Goal: Information Seeking & Learning: Learn about a topic

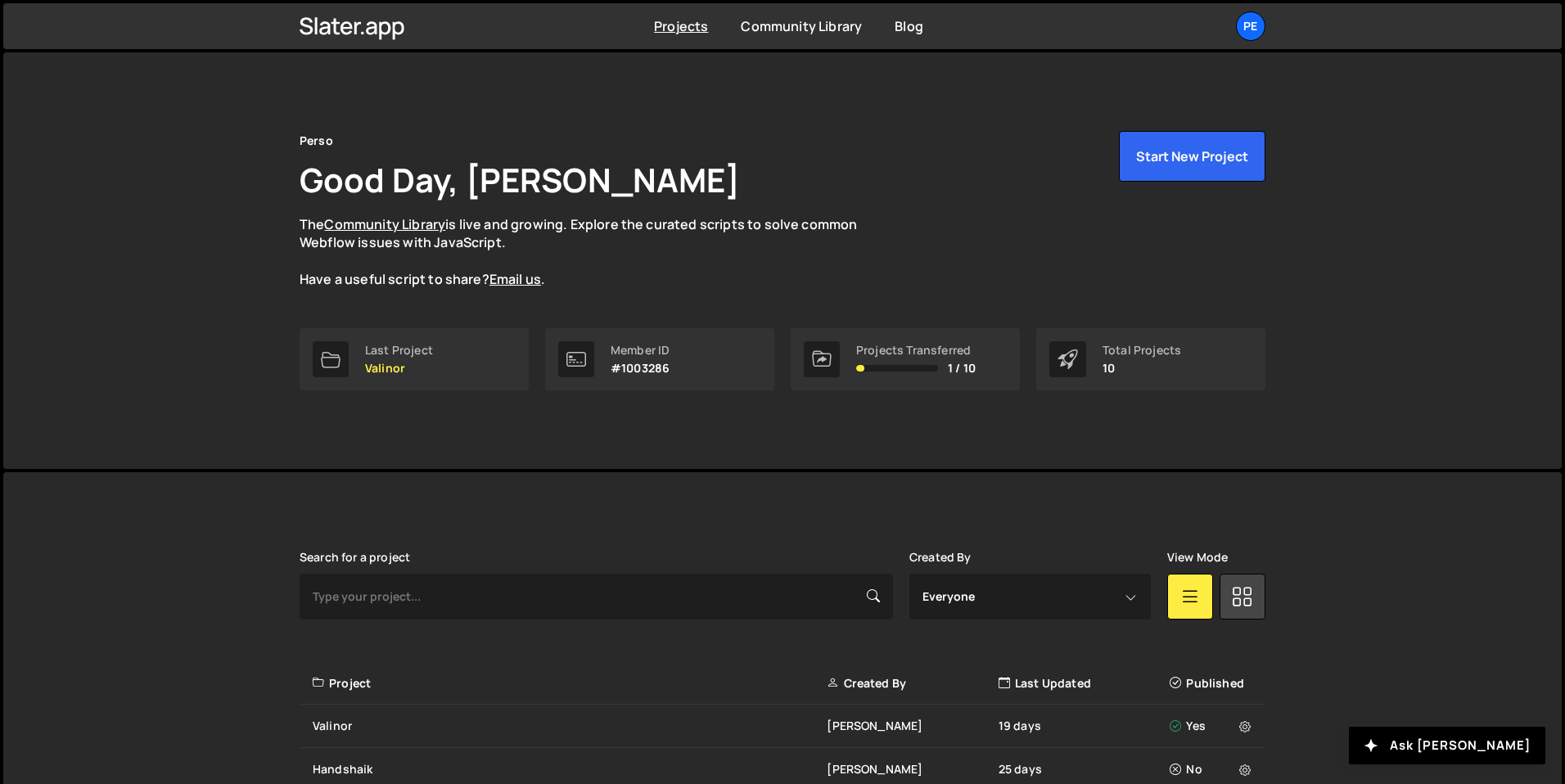
click at [252, 382] on div "Perso Good Day, Eliot BESSON The Community Library is live and growing. Explore…" at bounding box center [782, 260] width 1559 height 417
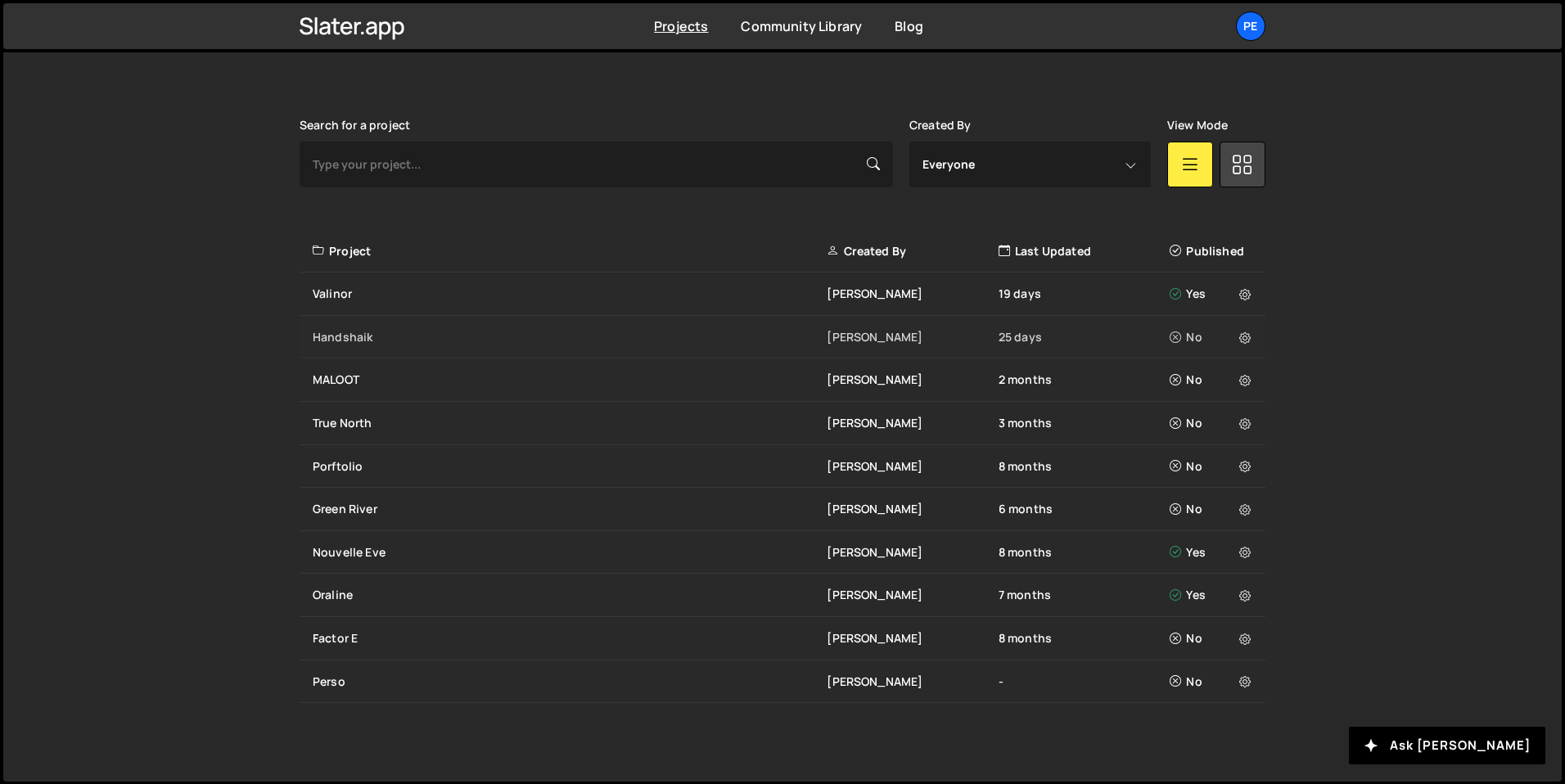
click at [361, 338] on div "Handshaik" at bounding box center [570, 337] width 514 height 16
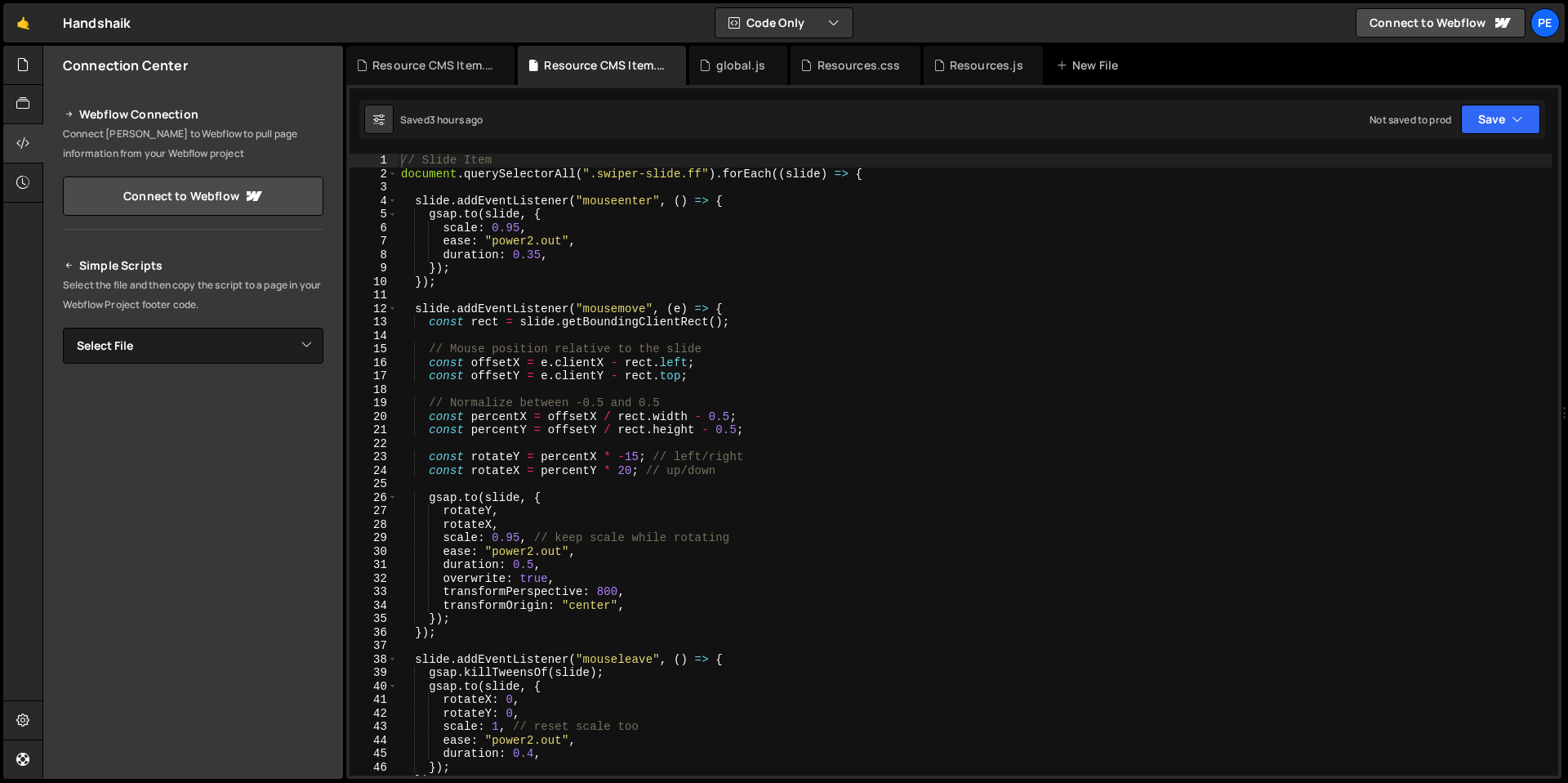
click at [636, 453] on div "// Slide Item document . querySelectorAll ( ".swiper-slide.ff" ) . forEach (( s…" at bounding box center [975, 477] width 1154 height 649
click at [630, 472] on div "// Slide Item document . querySelectorAll ( ".swiper-slide.ff" ) . forEach (( s…" at bounding box center [975, 477] width 1154 height 649
click at [654, 455] on div "// Slide Item document . querySelectorAll ( ".swiper-slide.ff" ) . forEach (( s…" at bounding box center [975, 477] width 1154 height 649
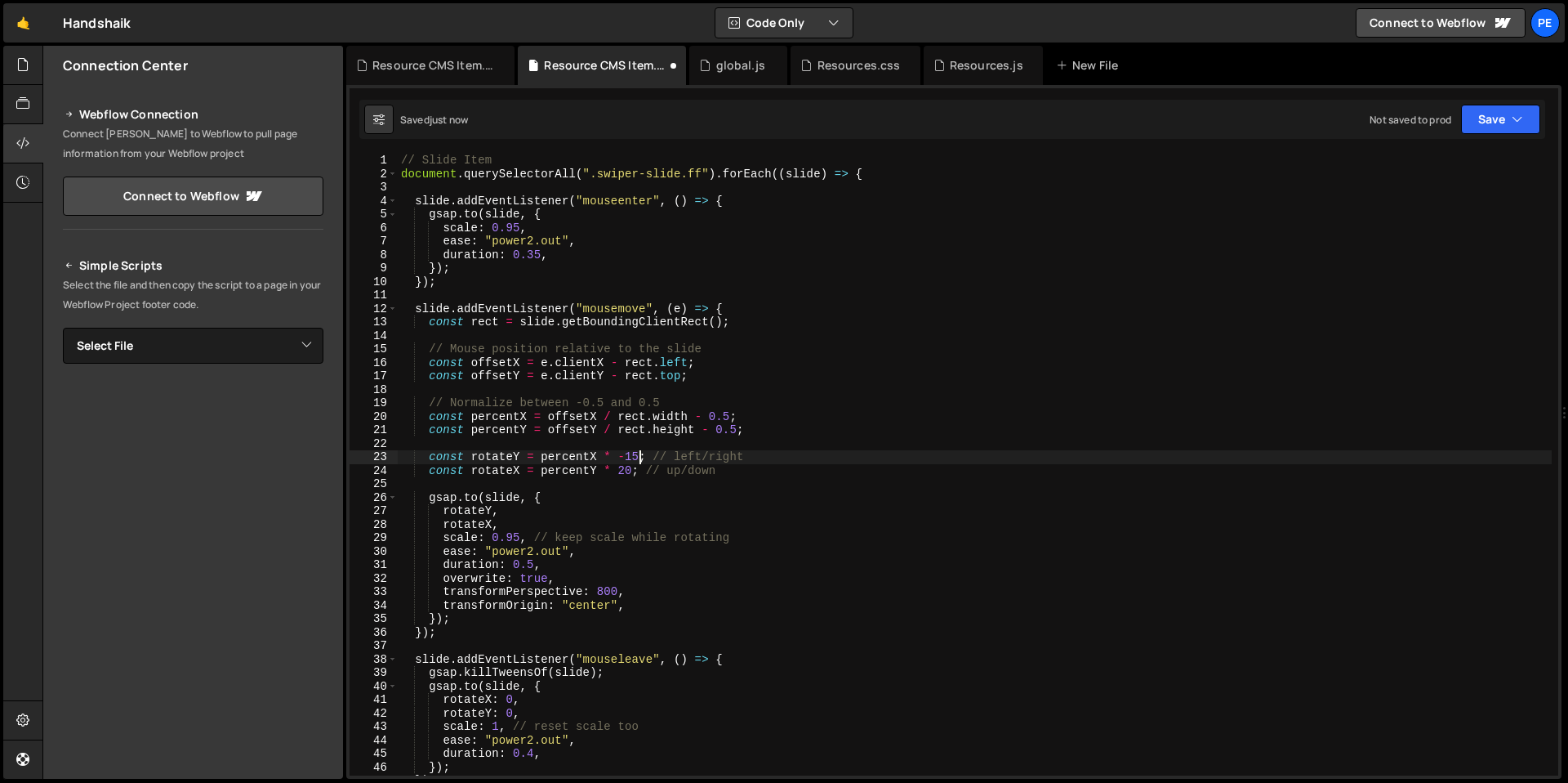
click at [637, 457] on div "// Slide Item document . querySelectorAll ( ".swiper-slide.ff" ) . forEach (( s…" at bounding box center [975, 477] width 1154 height 649
click at [632, 470] on div "// Slide Item document . querySelectorAll ( ".swiper-slide.ff" ) . forEach (( s…" at bounding box center [975, 477] width 1154 height 649
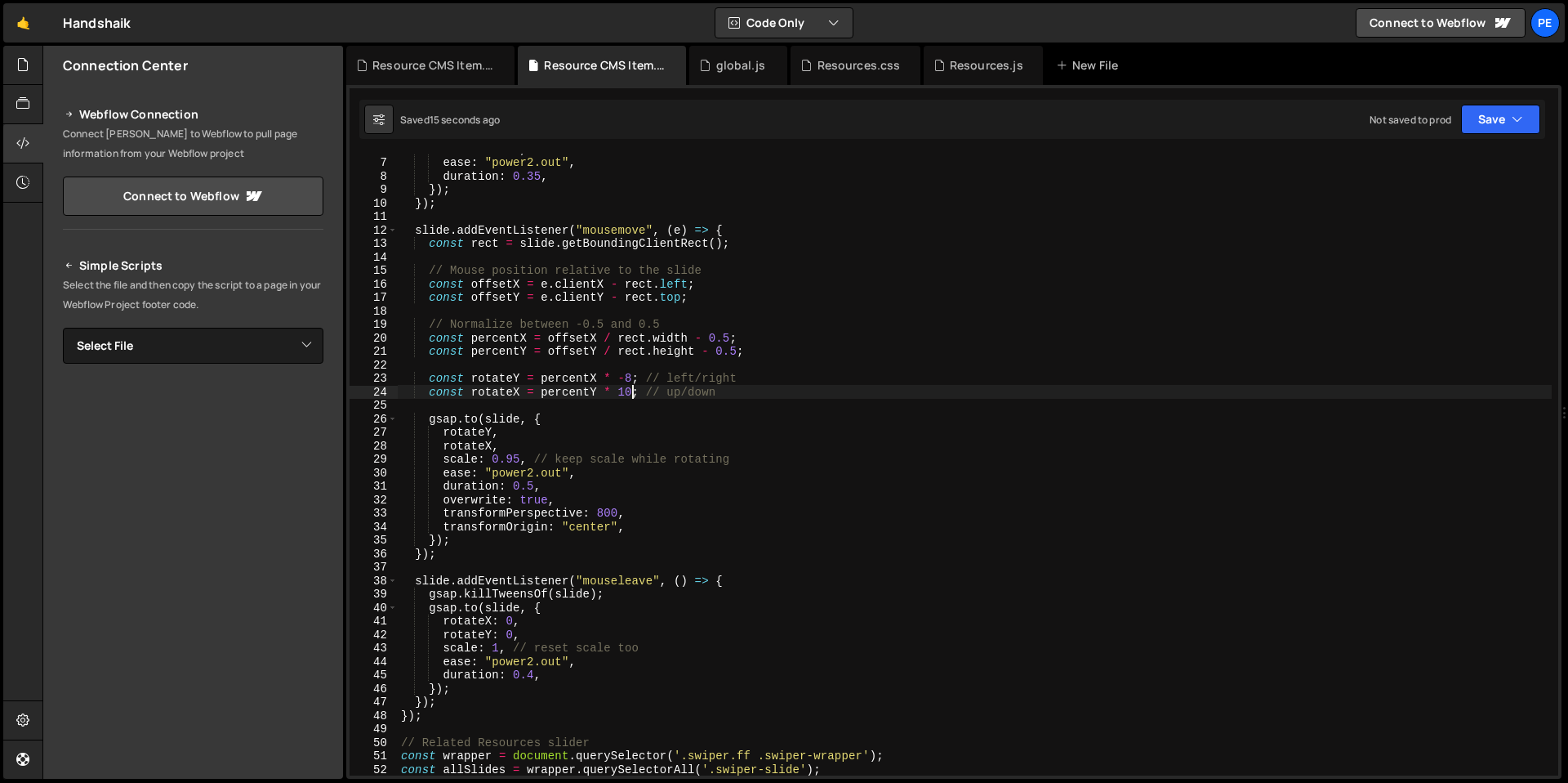
scroll to position [56, 0]
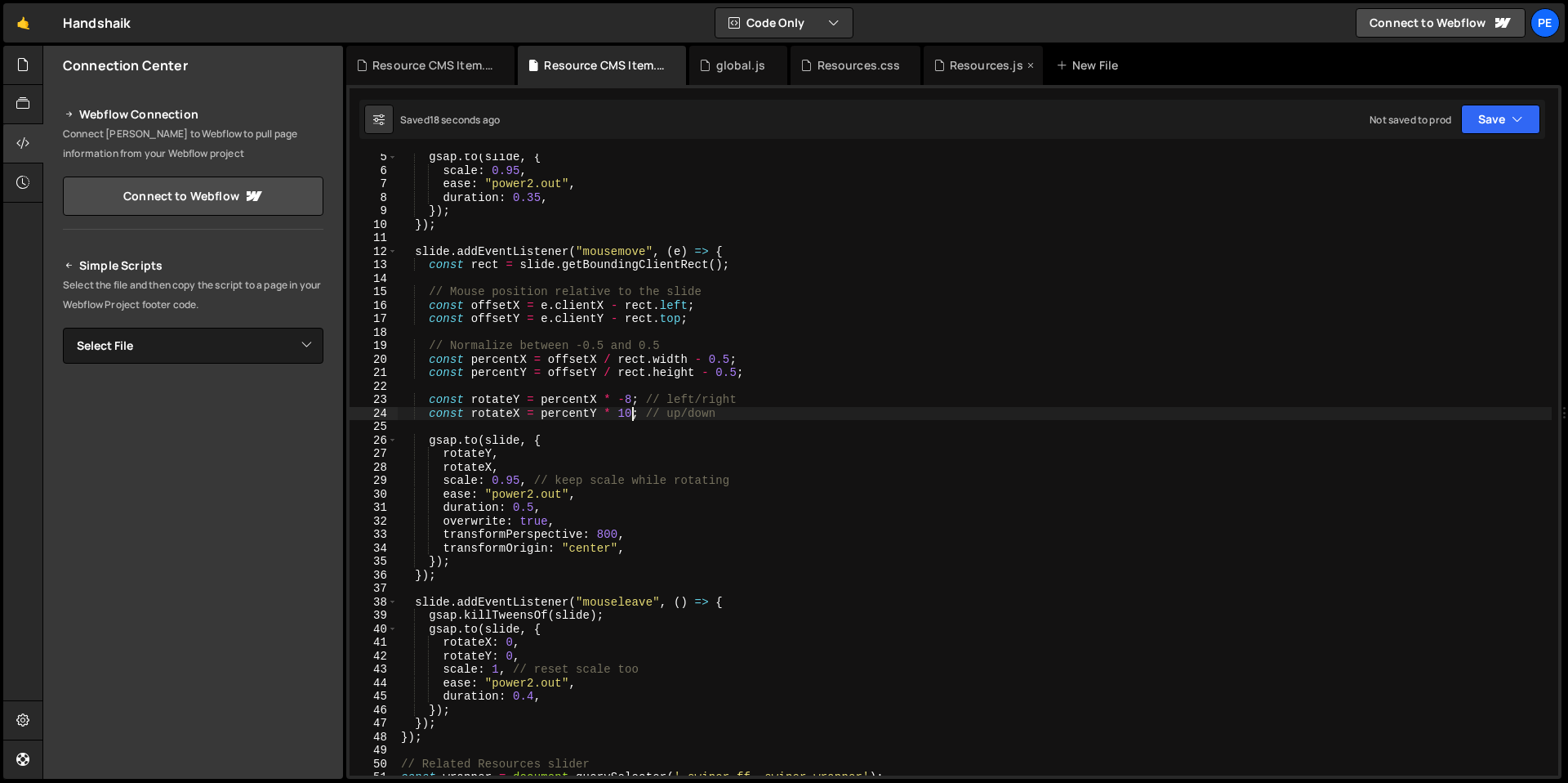
type textarea "const rotateX = percentY * 10; // up/down"
drag, startPoint x: 982, startPoint y: 62, endPoint x: 750, endPoint y: 60, distance: 232.0
click at [749, 60] on div "Resource CMS Item.css Resource CMS Item.js global.js Resources.css Resources.js…" at bounding box center [954, 65] width 1216 height 39
click at [982, 66] on div "Resources.js" at bounding box center [986, 65] width 73 height 16
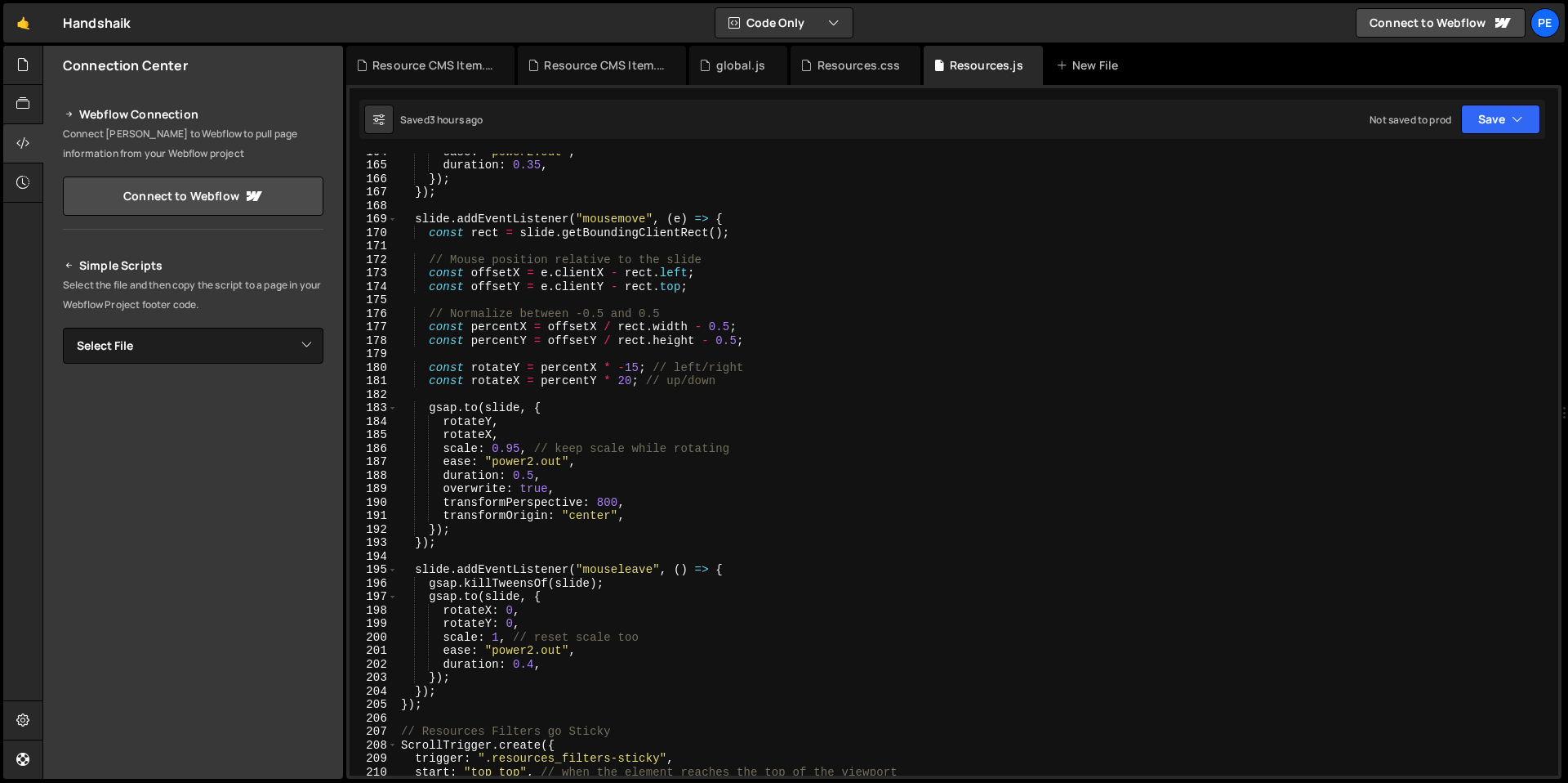
scroll to position [2167, 0]
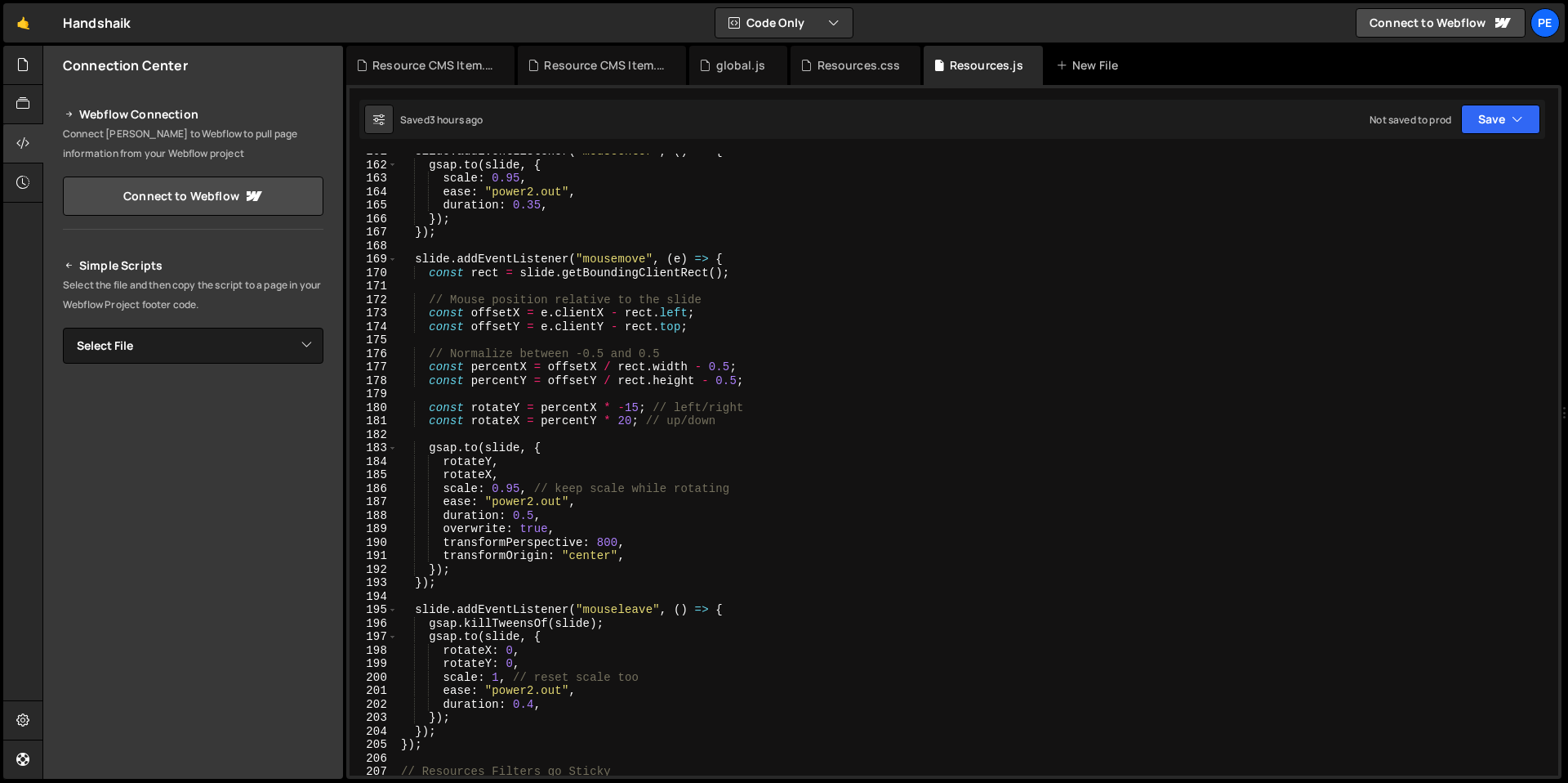
click at [639, 403] on div "slide . addEventListener ( "mouseenter" , ( ) => { gsap . to ( slide , { scale …" at bounding box center [975, 469] width 1154 height 649
click at [631, 417] on div "slide . addEventListener ( "mouseenter" , ( ) => { gsap . to ( slide , { scale …" at bounding box center [975, 469] width 1154 height 649
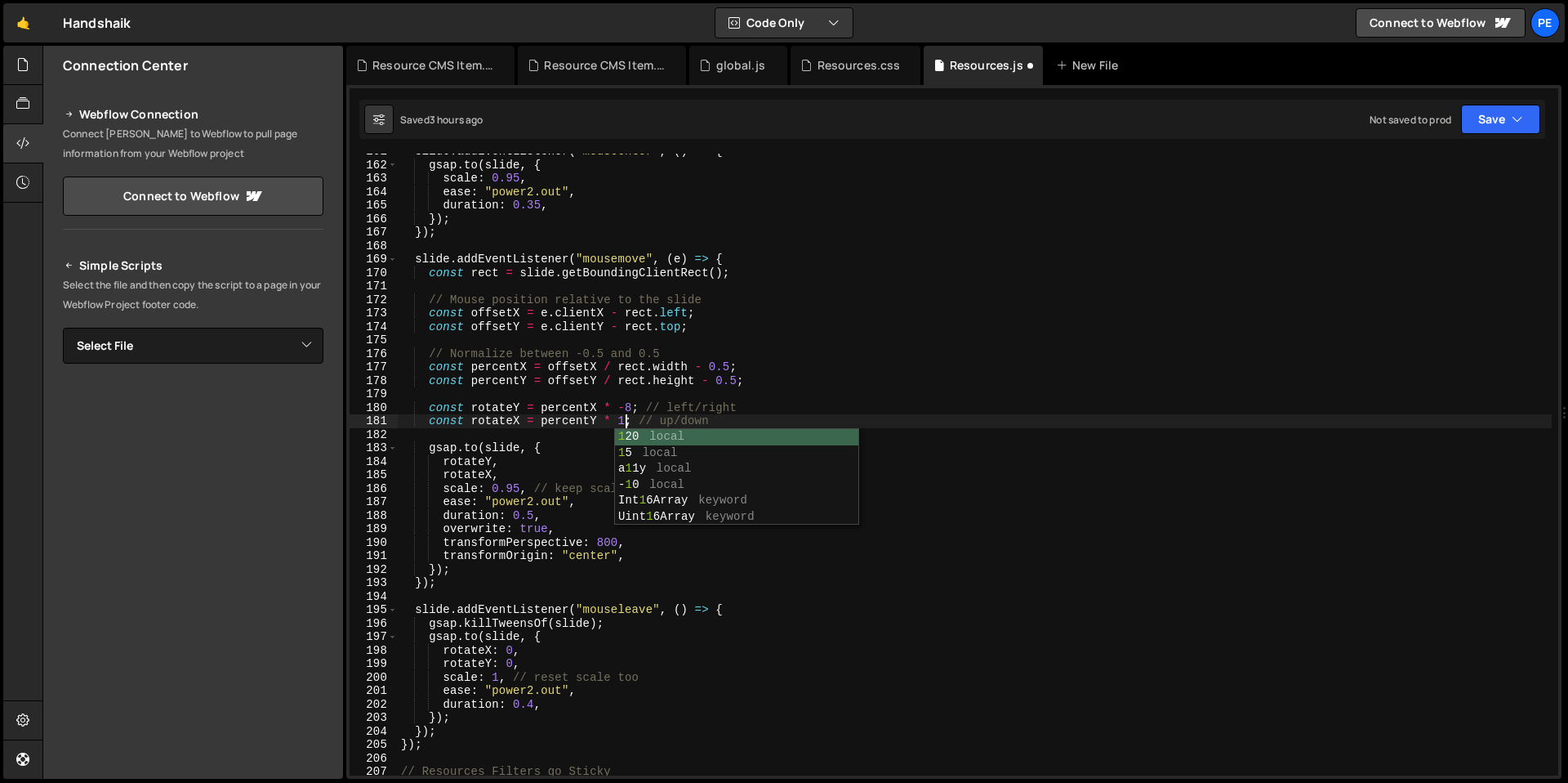
type textarea "const rotateX = percentY * 10; // up/down"
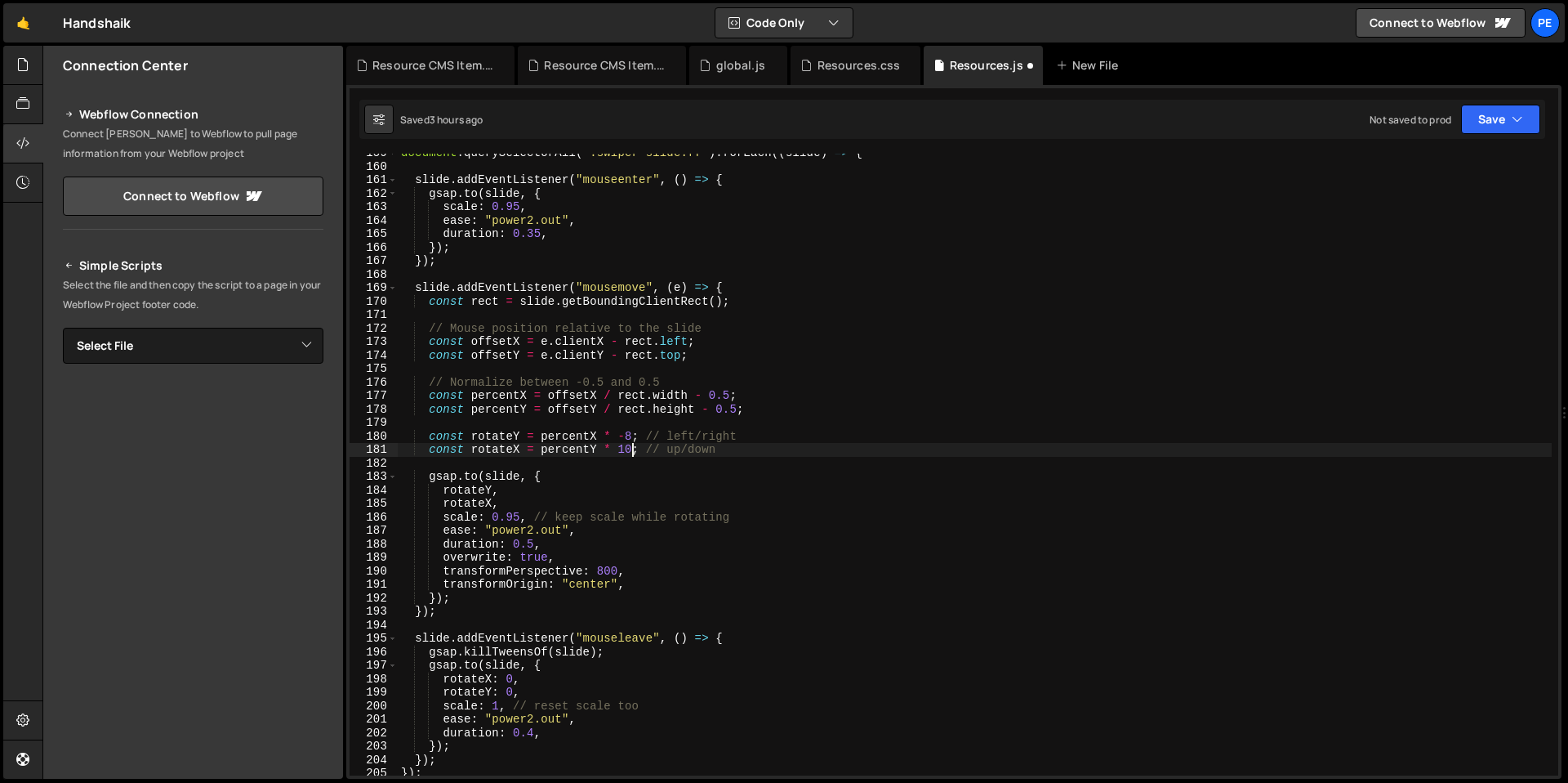
scroll to position [2114, 0]
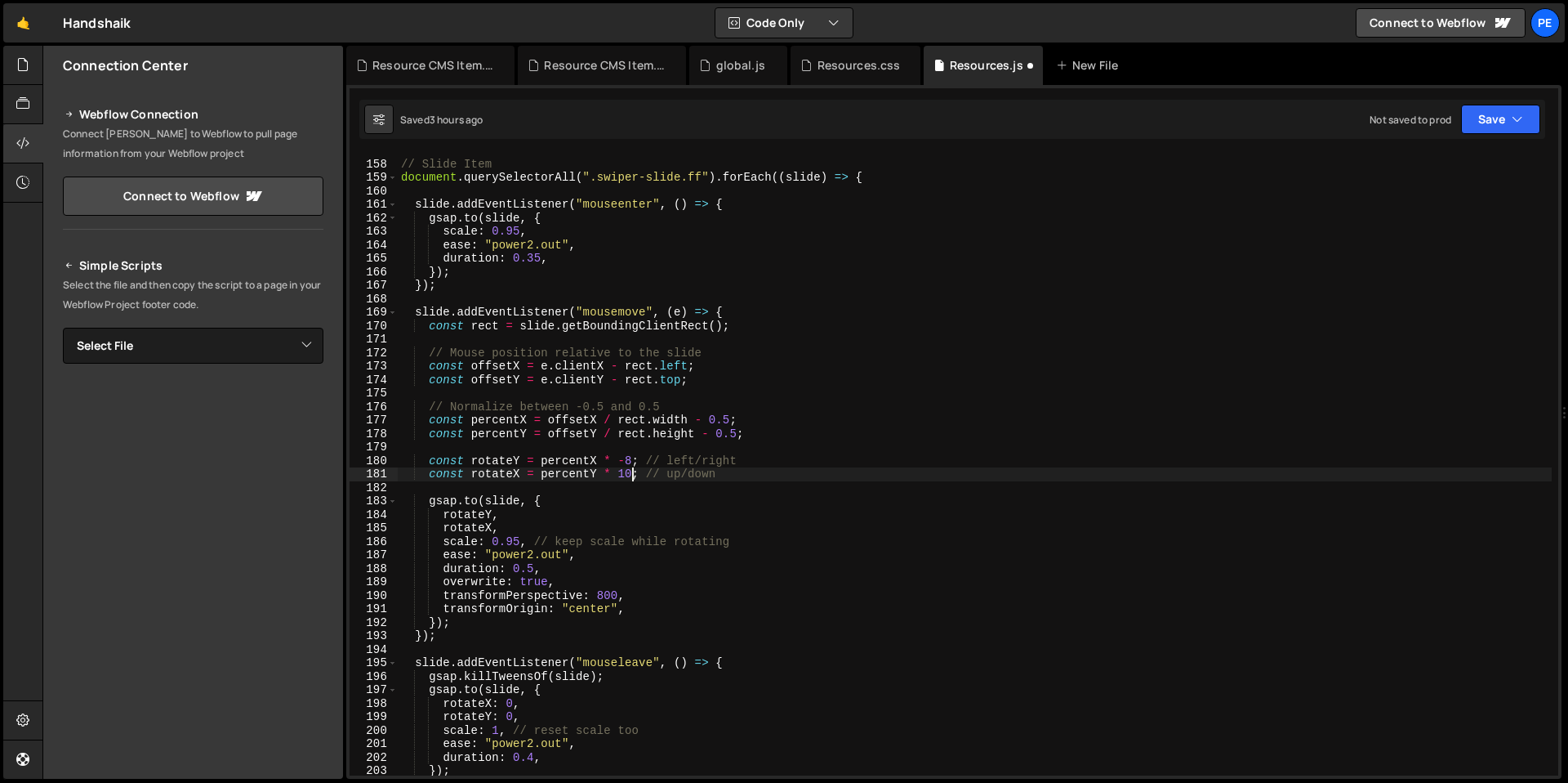
click at [653, 303] on div "// Slide Item document . querySelectorAll ( ".swiper-slide.ff" ) . forEach (( s…" at bounding box center [975, 468] width 1154 height 649
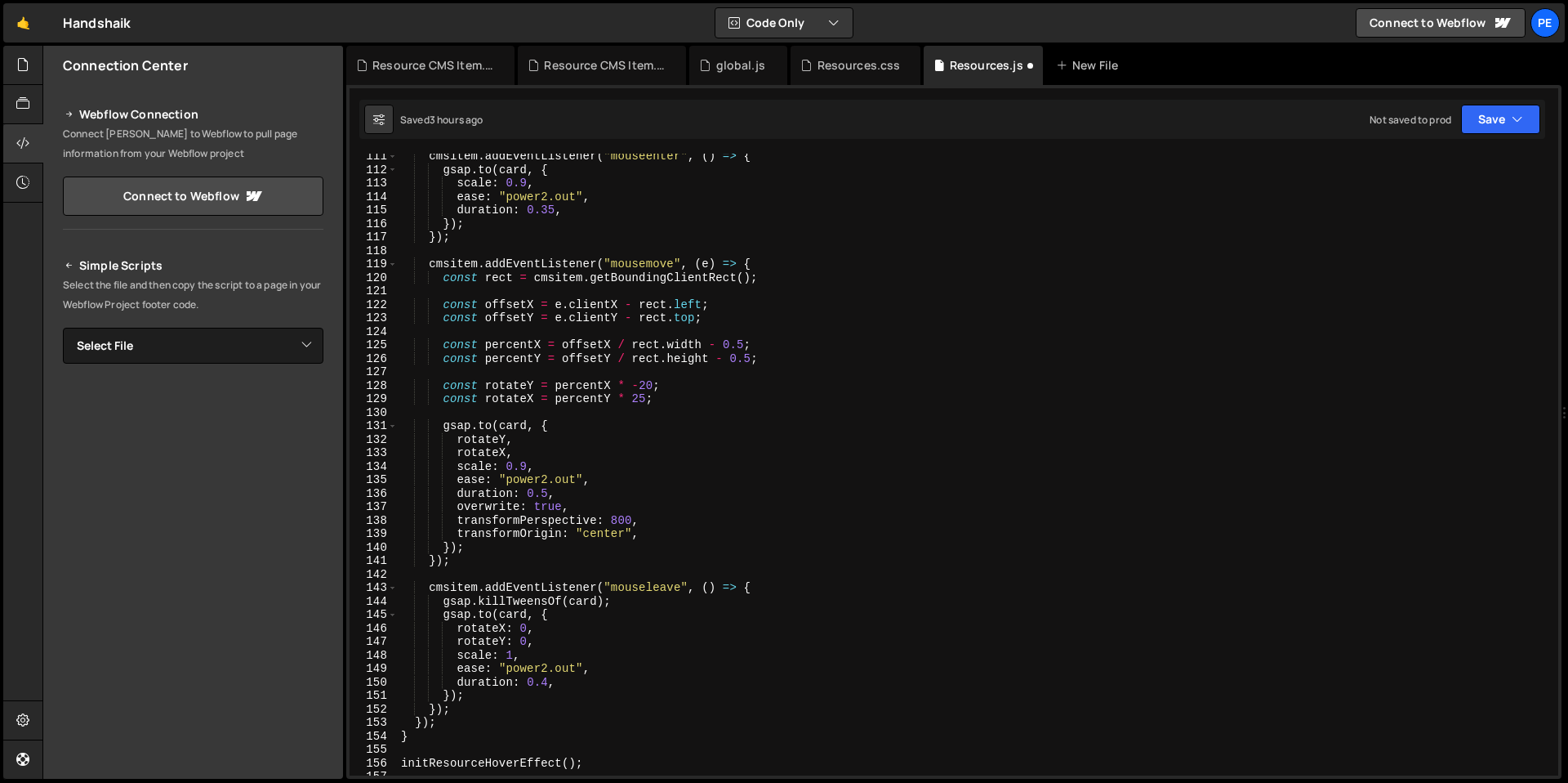
scroll to position [1488, 0]
click at [652, 383] on div "cmsitem . addEventListener ( "mouseenter" , ( ) => { gsap . to ( card , { scale…" at bounding box center [975, 473] width 1154 height 649
click at [645, 395] on div "cmsitem . addEventListener ( "mouseenter" , ( ) => { gsap . to ( card , { scale…" at bounding box center [975, 473] width 1154 height 649
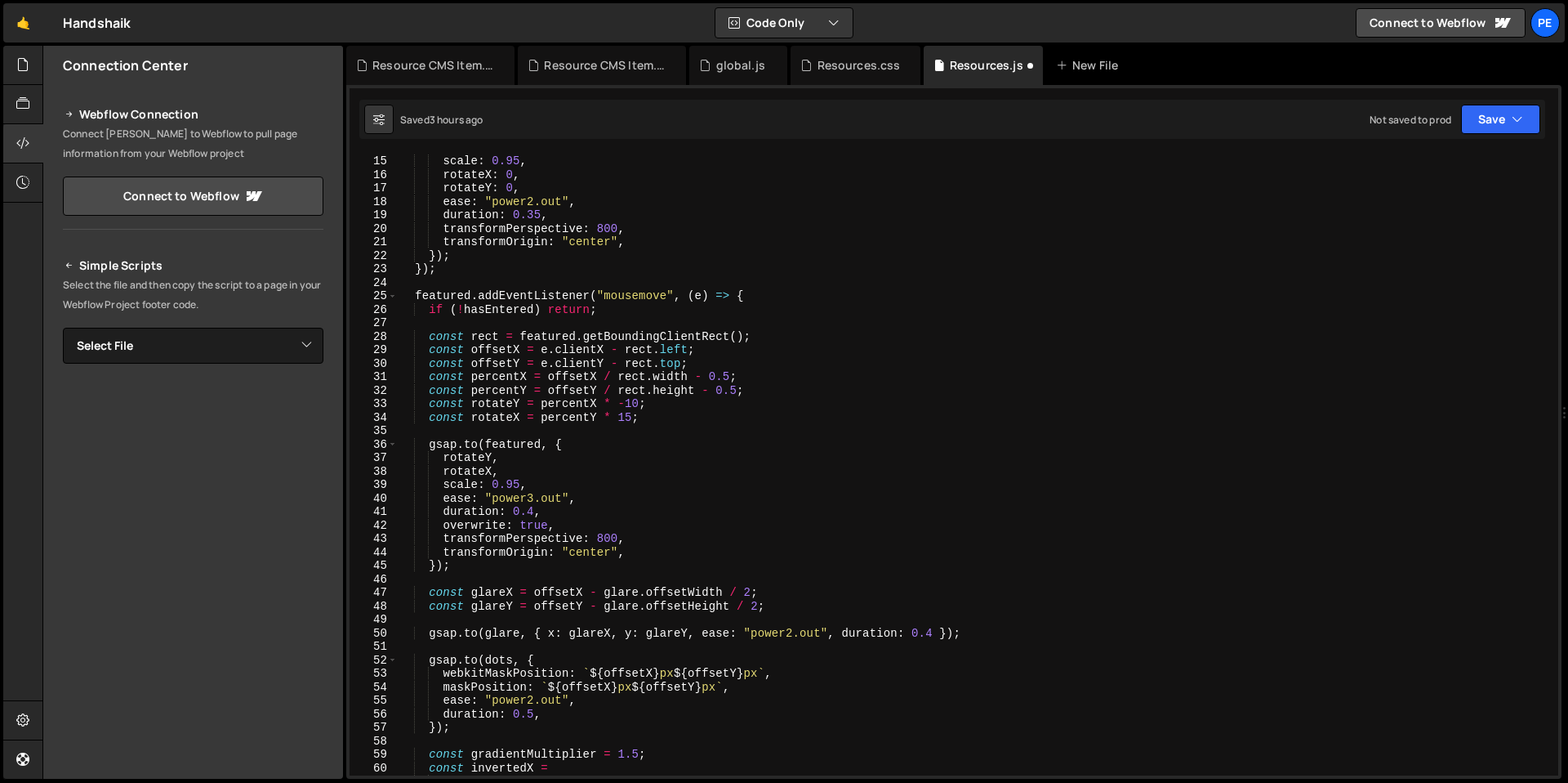
scroll to position [188, 0]
click at [638, 403] on div "gsap . to ( featured , { scale : 0.95 , rotateX : 0 , rotateY : 0 , ease : "pow…" at bounding box center [975, 465] width 1154 height 649
click at [629, 415] on div "gsap . to ( featured , { scale : 0.95 , rotateX : 0 , rotateY : 0 , ease : "pow…" at bounding box center [975, 465] width 1154 height 649
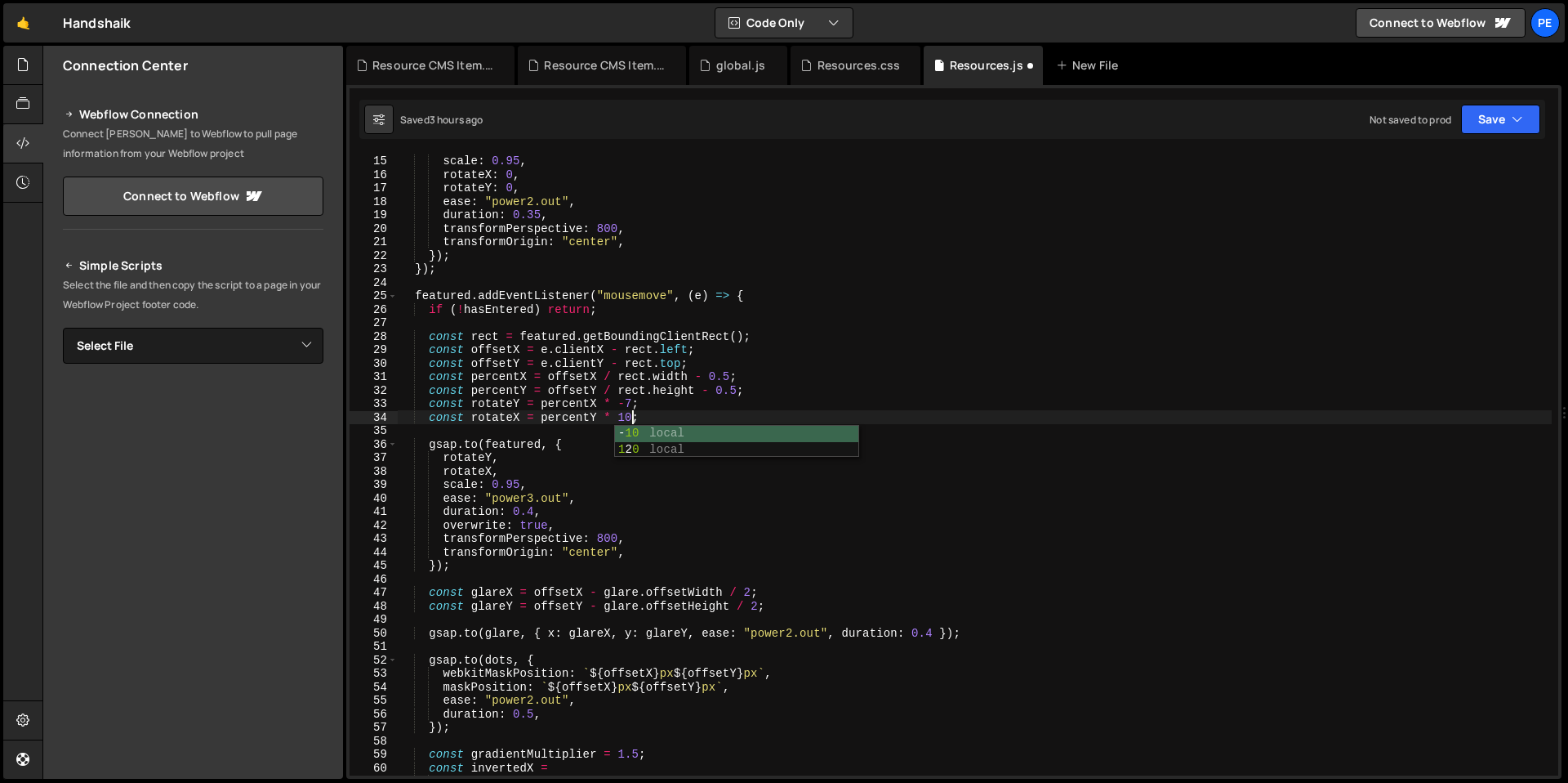
click at [655, 413] on div "gsap . to ( featured , { scale : 0.95 , rotateX : 0 , rotateY : 0 , ease : "pow…" at bounding box center [975, 465] width 1154 height 649
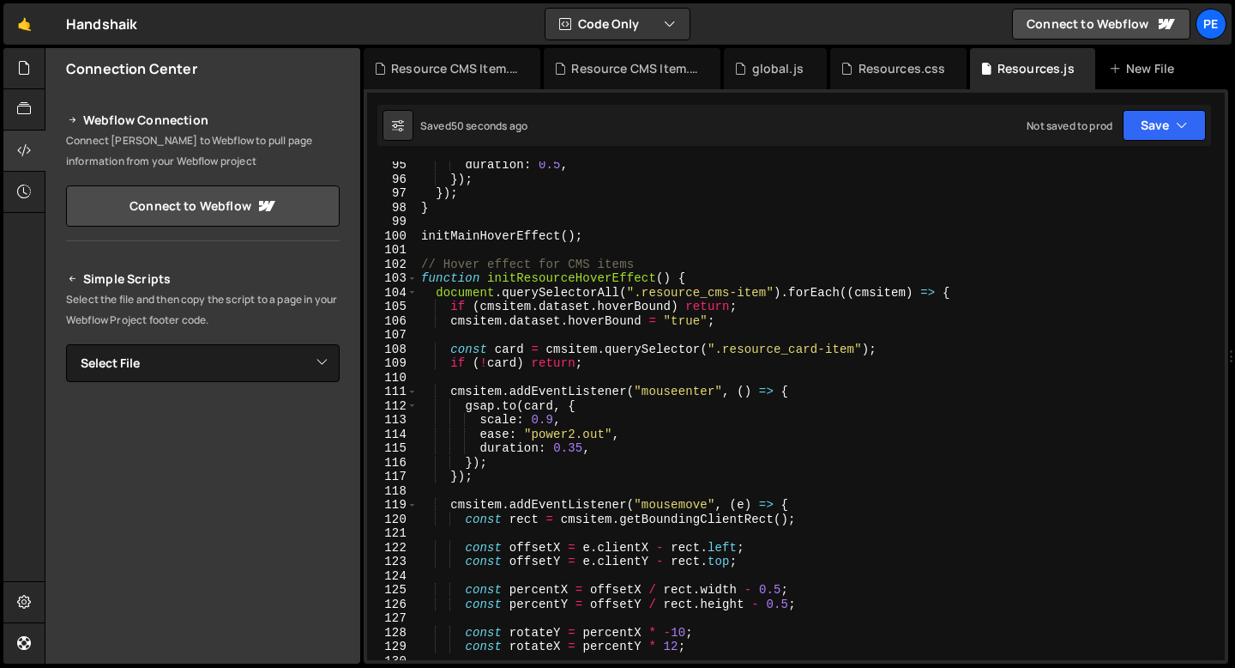
scroll to position [1477, 0]
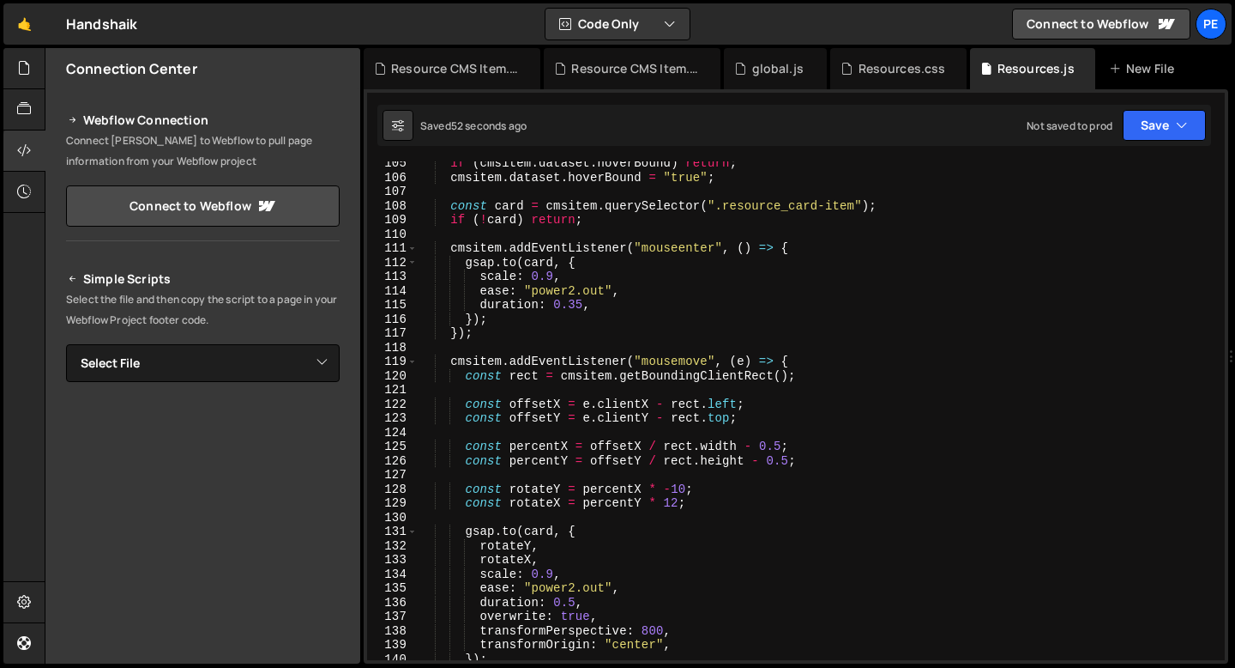
click at [553, 273] on div "if ( cmsitem . dataset . hoverBound ) return ; cmsitem . dataset . hoverBound =…" at bounding box center [818, 419] width 800 height 527
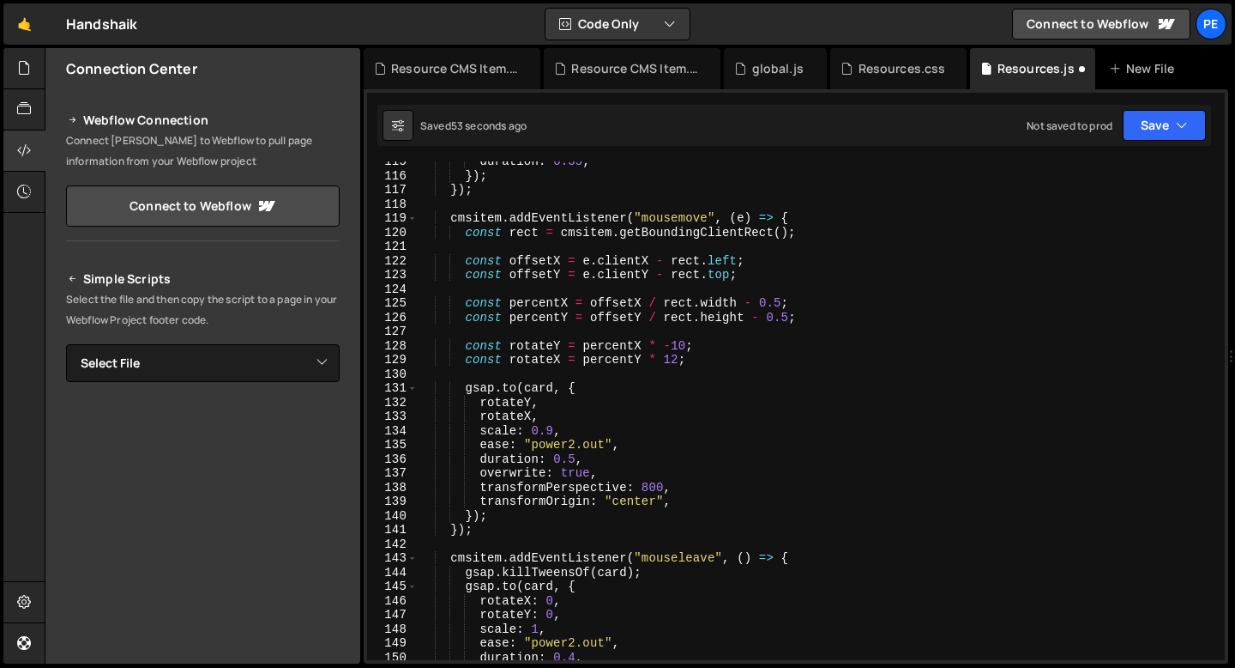
scroll to position [1621, 0]
click at [553, 429] on div "duration : 0.35 , }) ; }) ; cmsitem . addEventListener ( "mousemove" , ( e ) =>…" at bounding box center [818, 417] width 800 height 527
type textarea "scale: 0.95,"
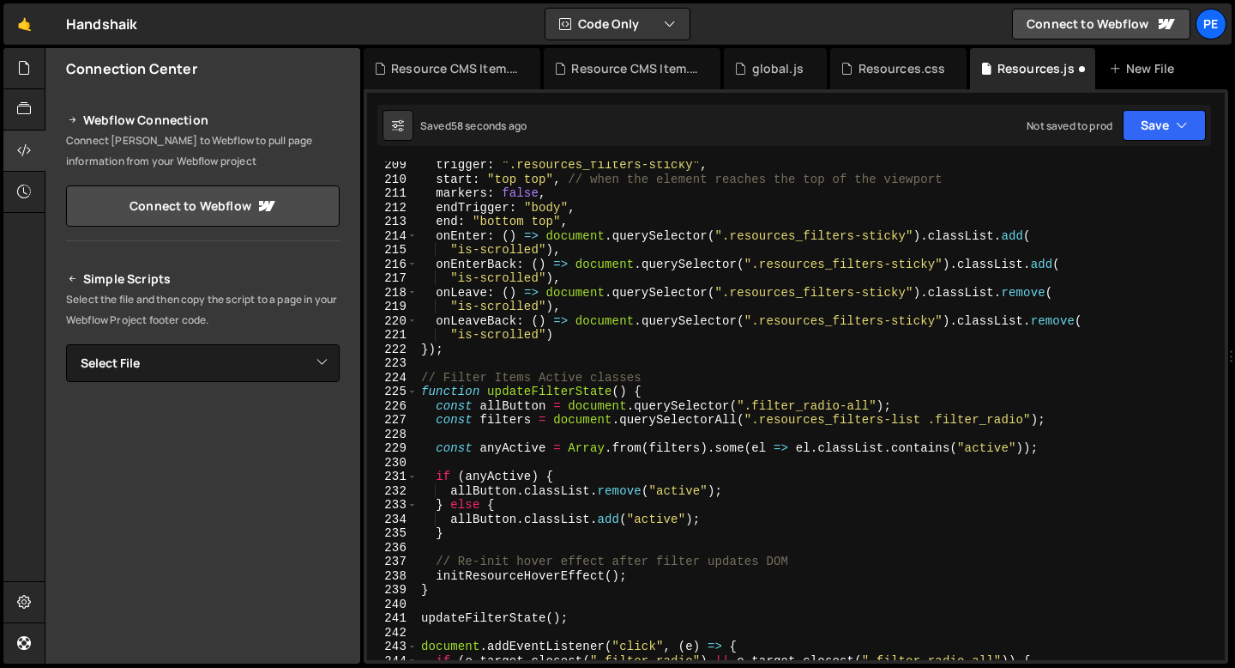
scroll to position [2948, 0]
click at [536, 547] on div "trigger : ".resources_filters-sticky" , start : "top top" , // when the element…" at bounding box center [818, 421] width 800 height 527
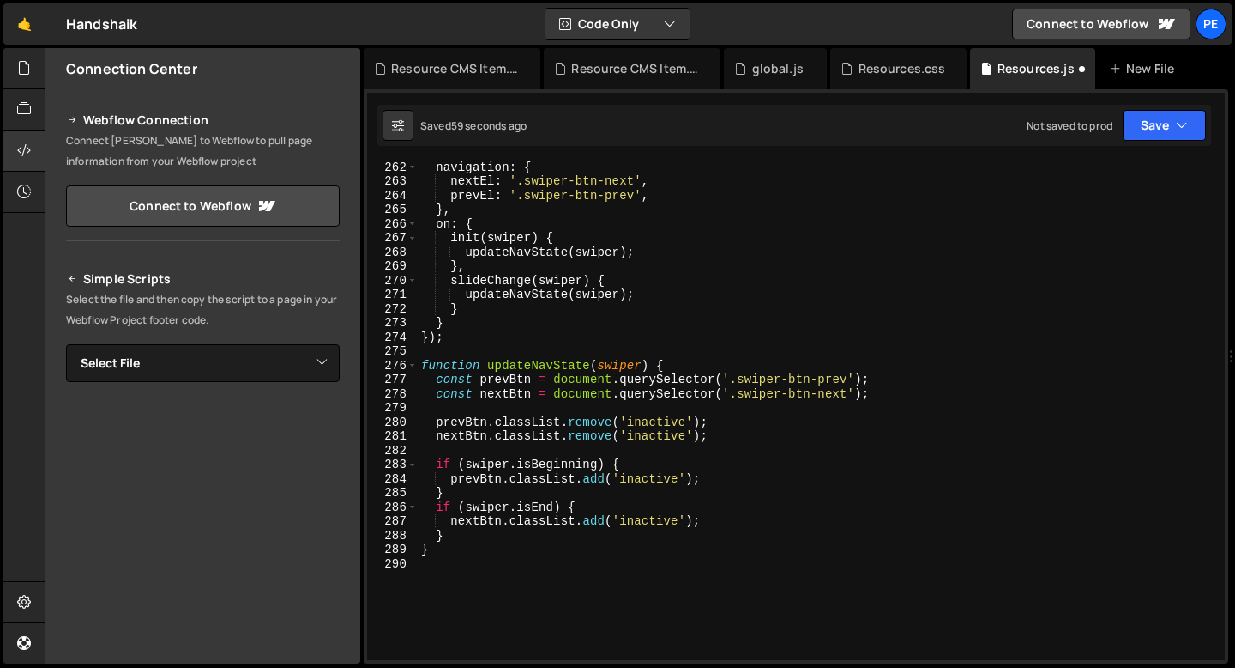
scroll to position [3731, 0]
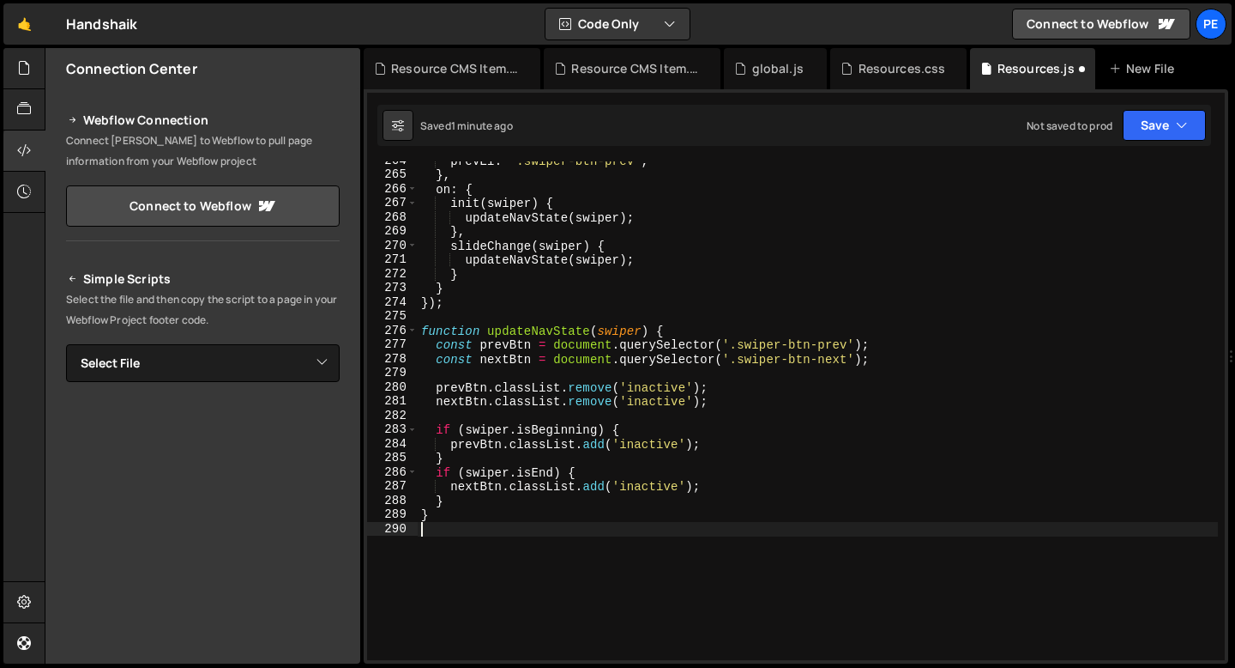
click at [511, 524] on div "prevEl : '.swiper-btn-prev' , } , on : { init ( swiper ) { updateNavState ( swi…" at bounding box center [818, 417] width 800 height 527
